Goal: Transaction & Acquisition: Purchase product/service

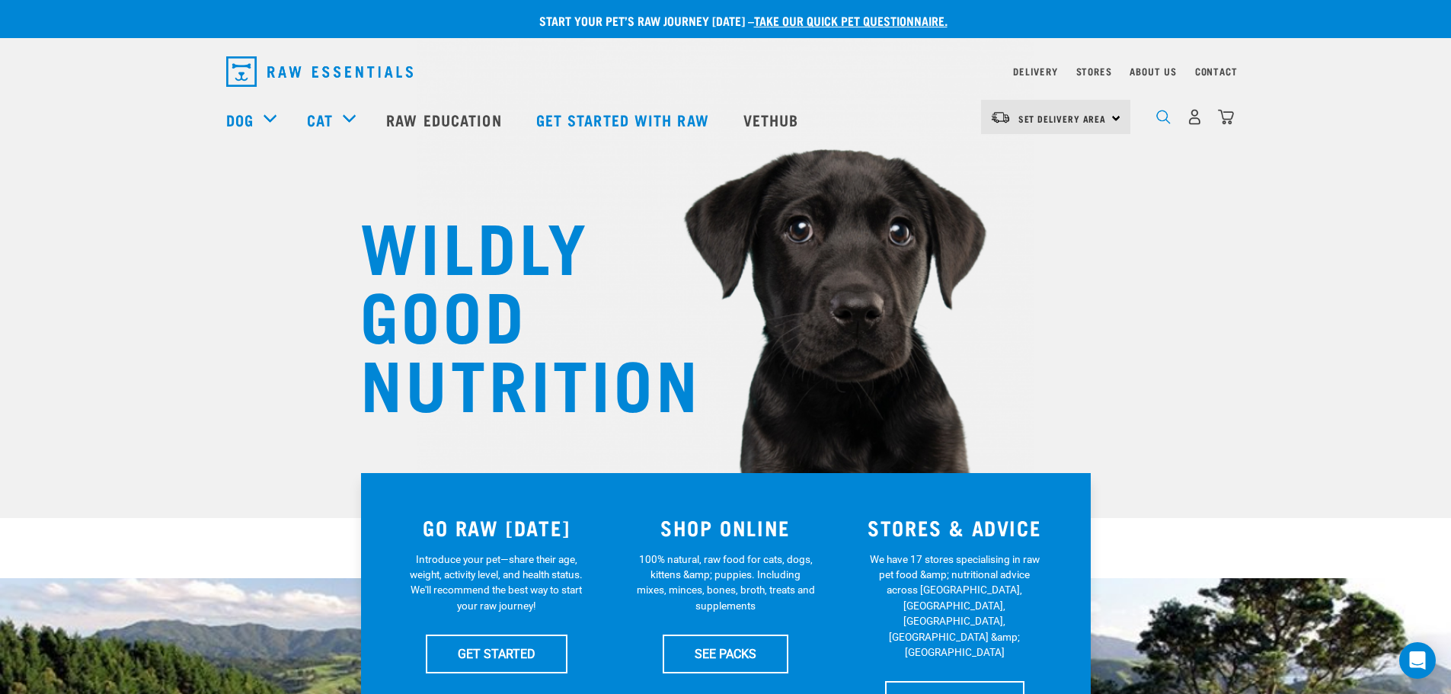
click at [1159, 119] on img "dropdown navigation" at bounding box center [1163, 117] width 14 height 14
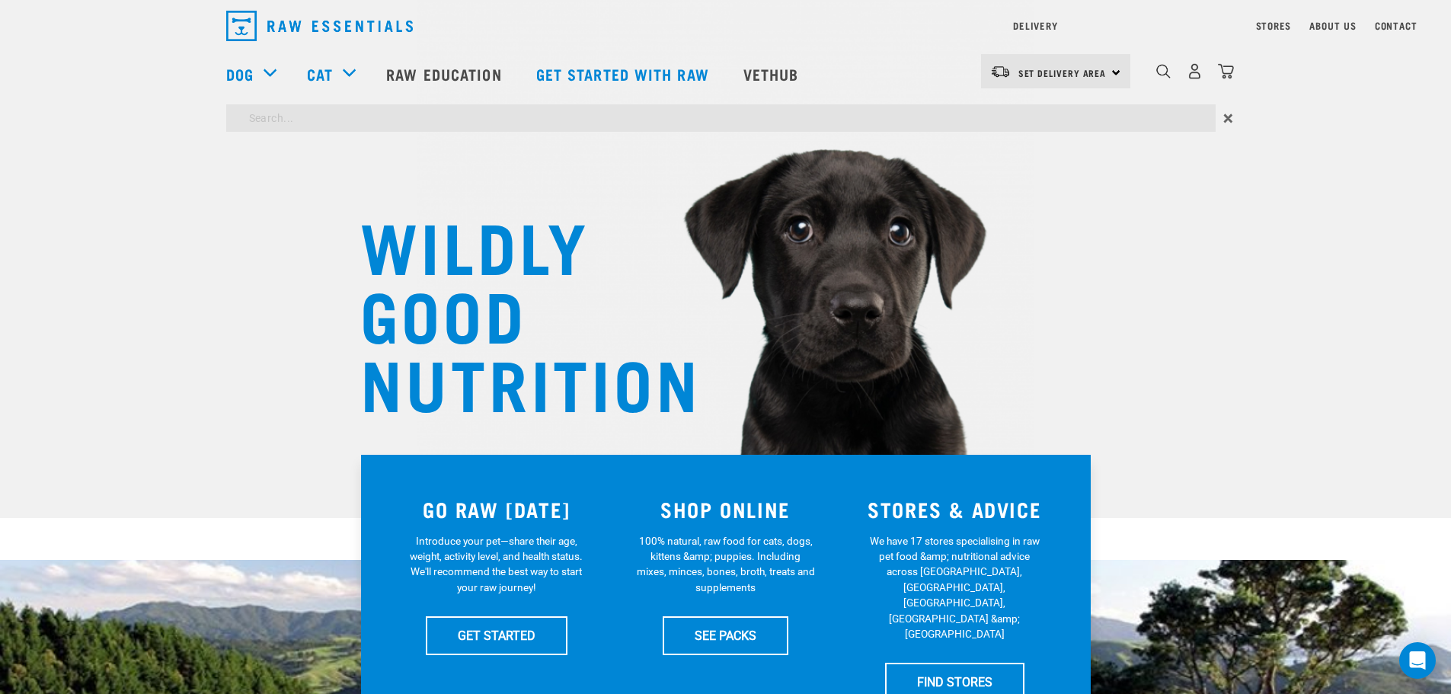
type input "tripe"
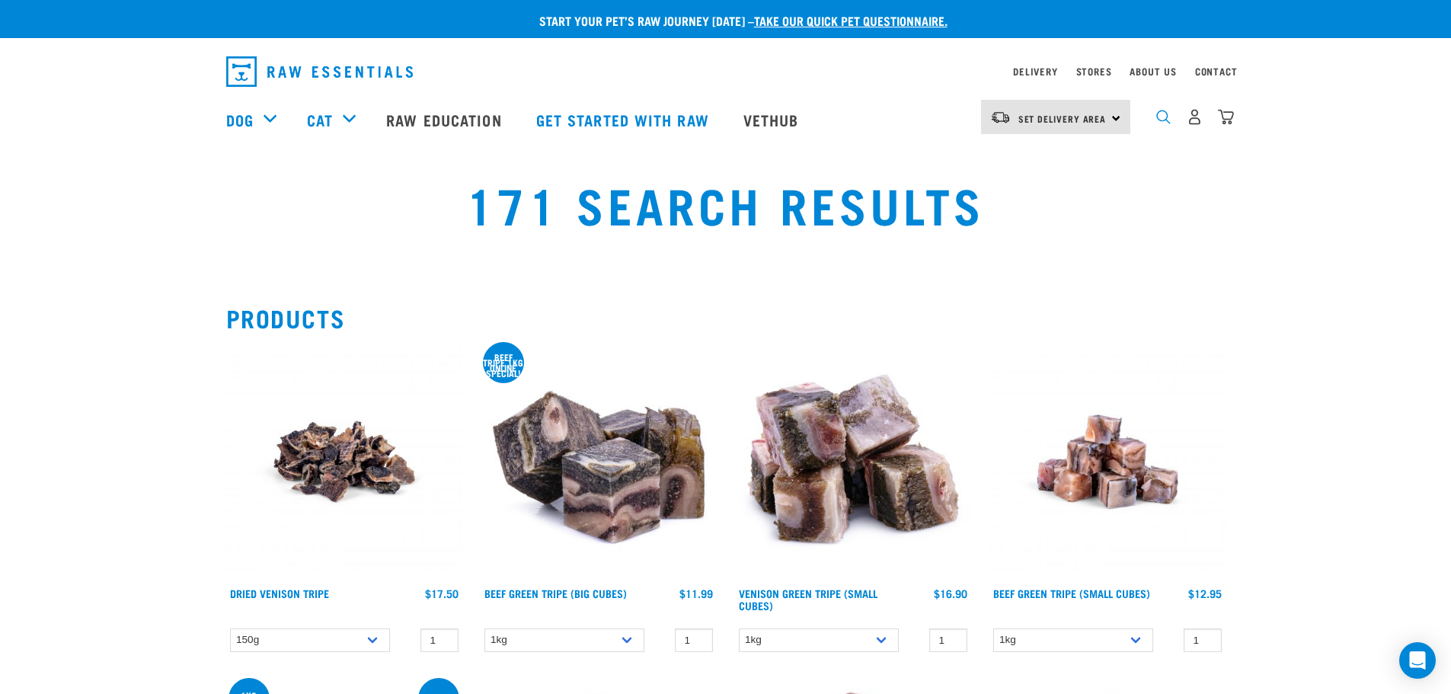
click at [1164, 117] on img "dropdown navigation" at bounding box center [1163, 117] width 14 height 14
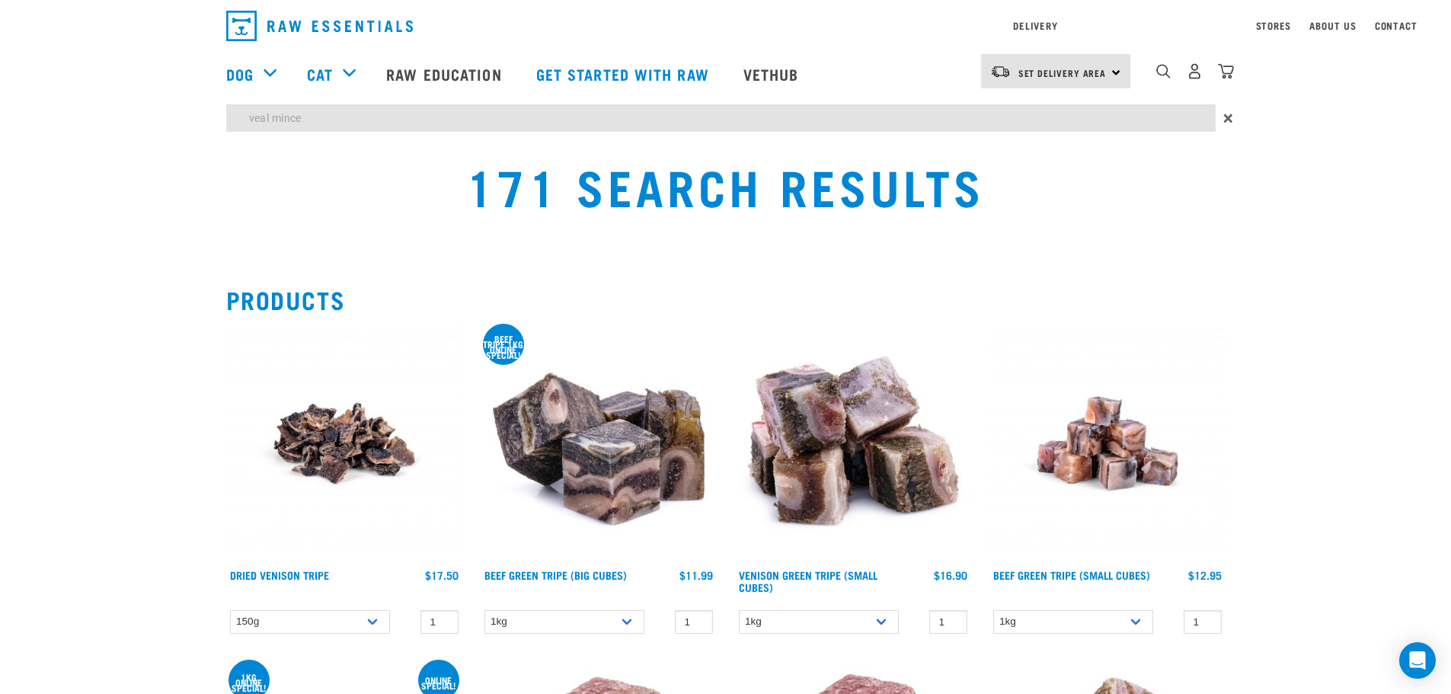
type input "veal mince"
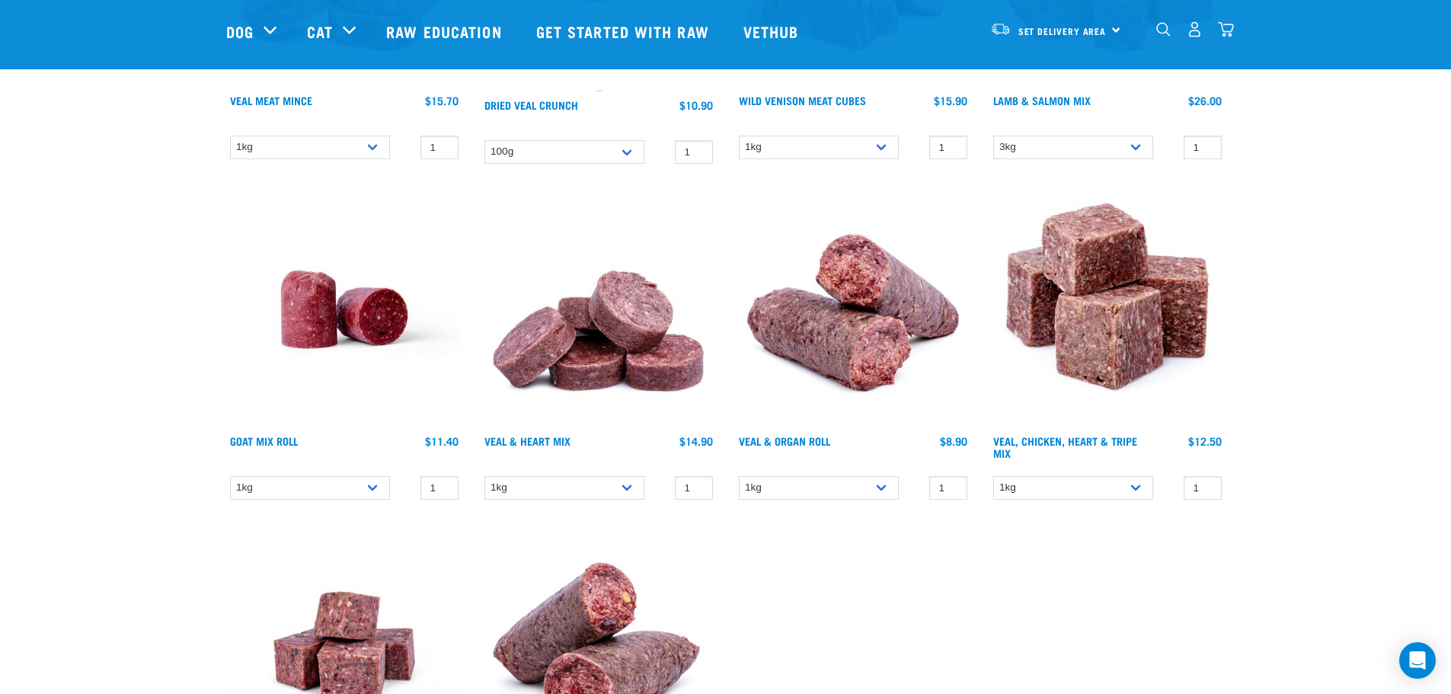
scroll to position [457, 0]
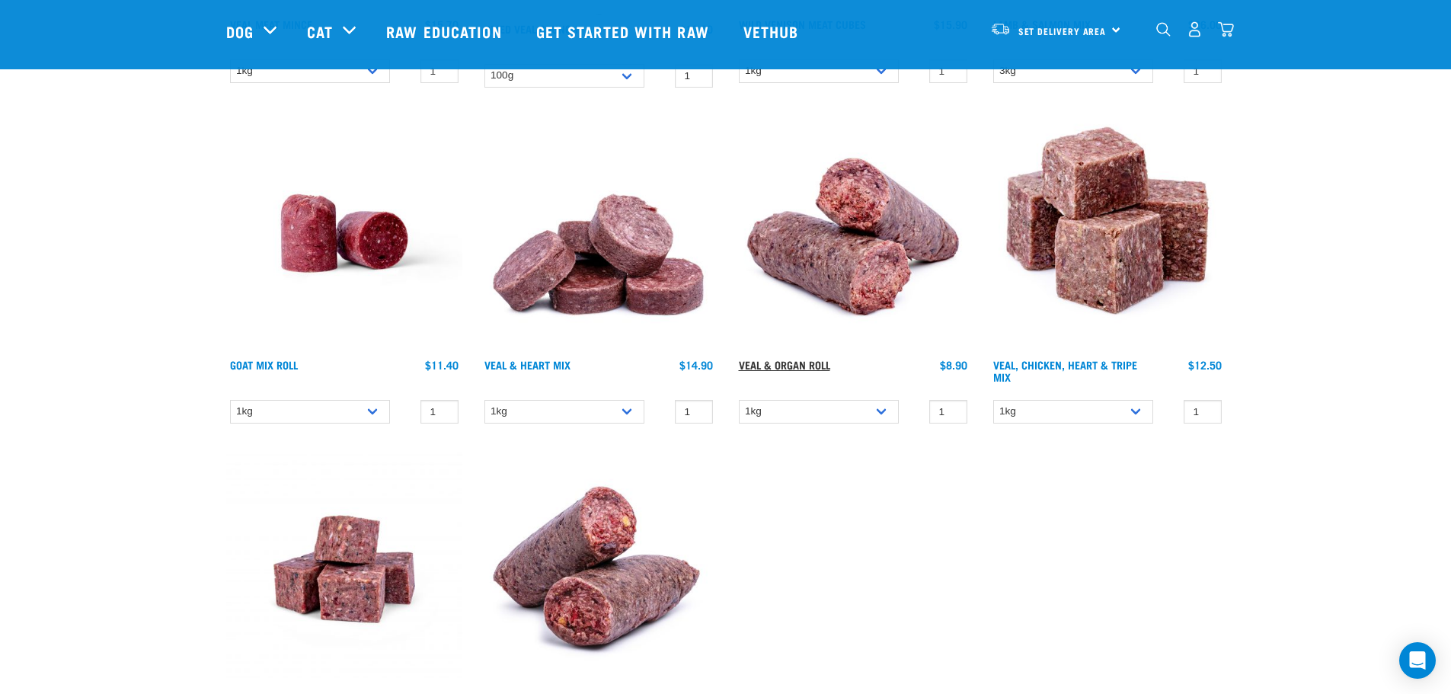
click at [793, 364] on link "Veal & Organ Roll" at bounding box center [784, 364] width 91 height 5
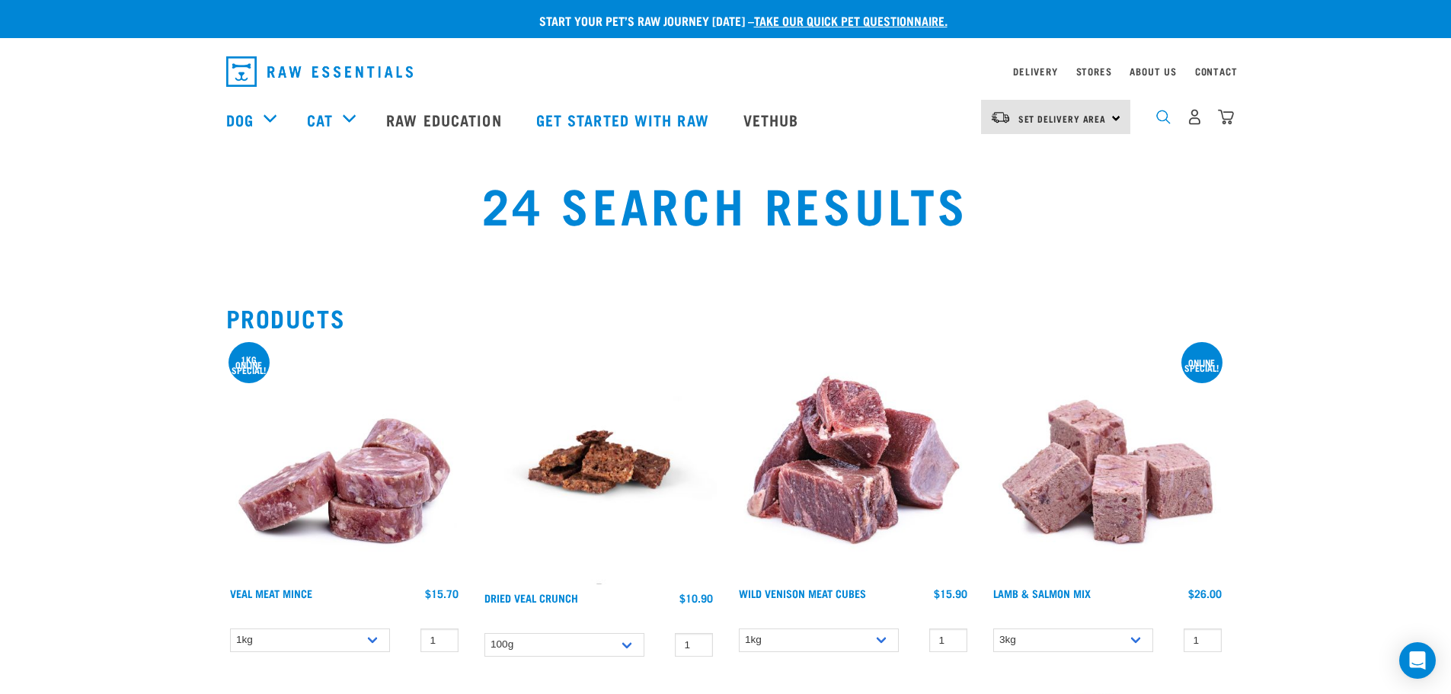
click at [1158, 122] on img "dropdown navigation" at bounding box center [1163, 117] width 14 height 14
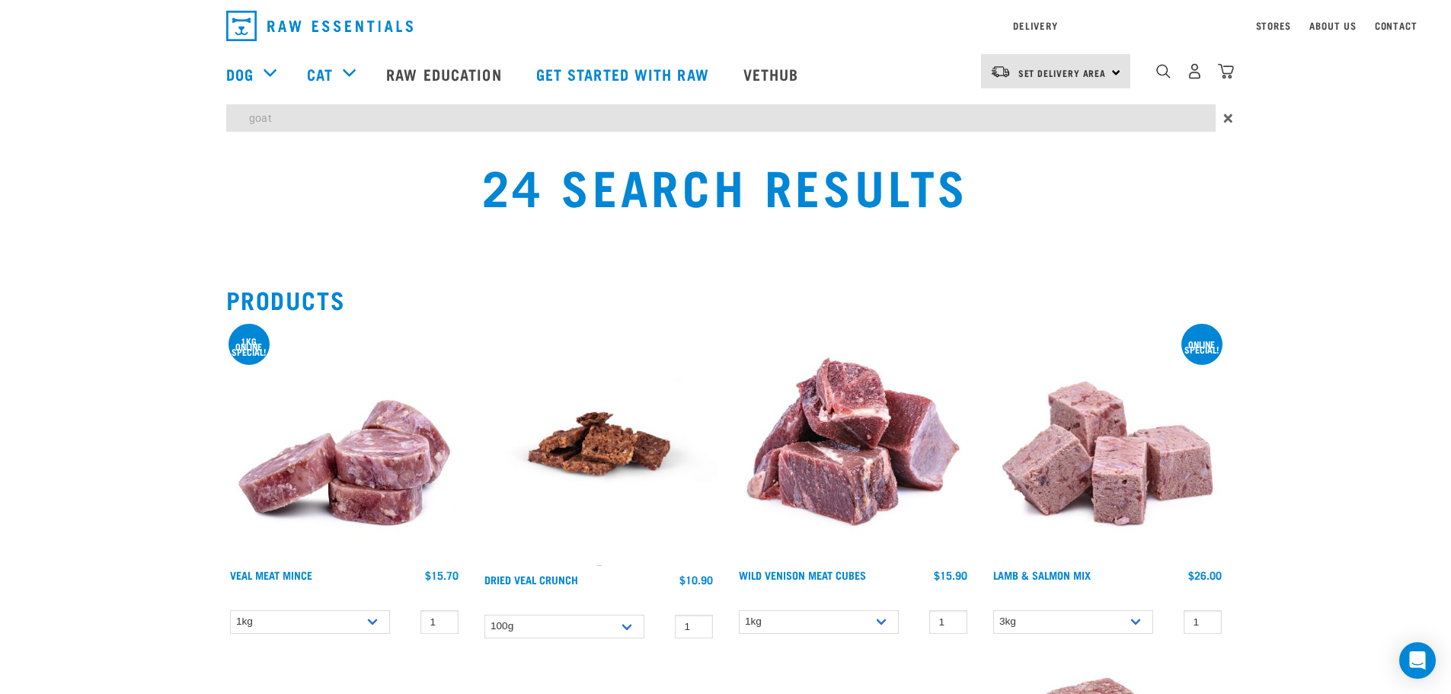
type input "goat"
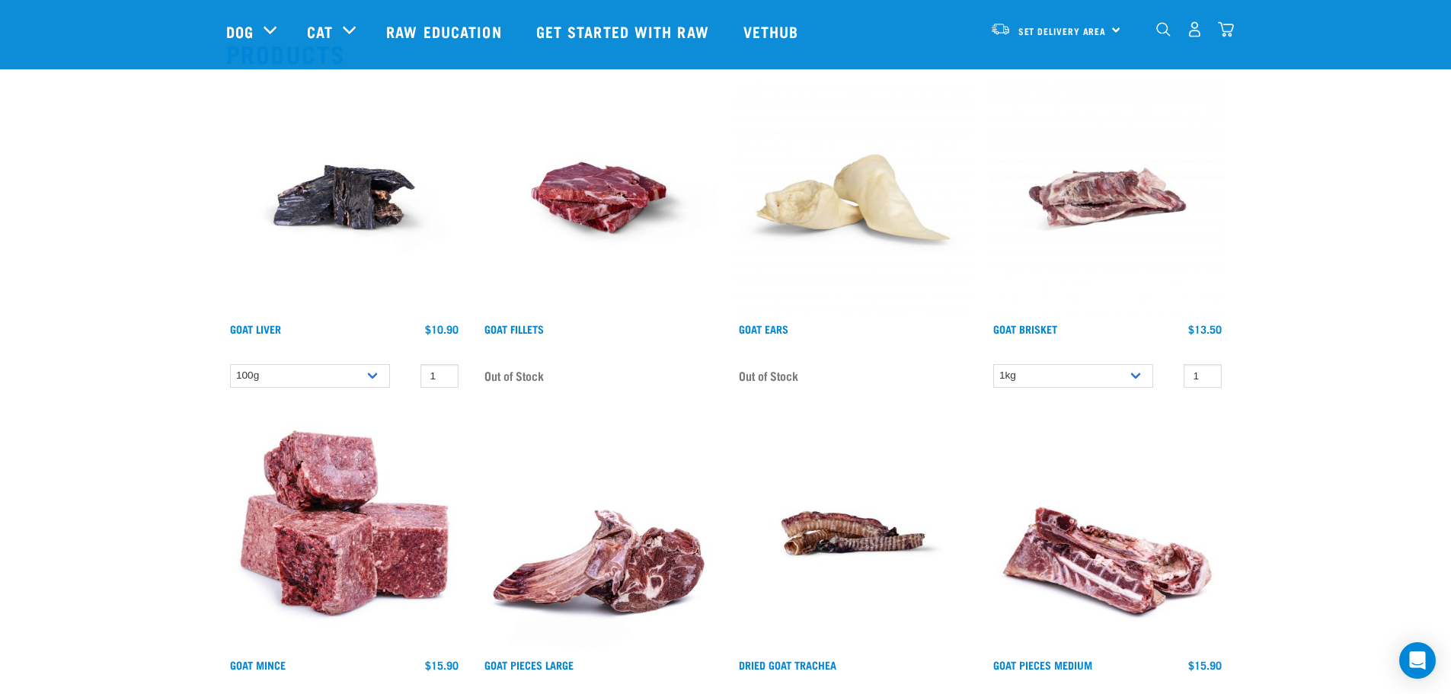
scroll to position [76, 0]
